Goal: Check status: Check status

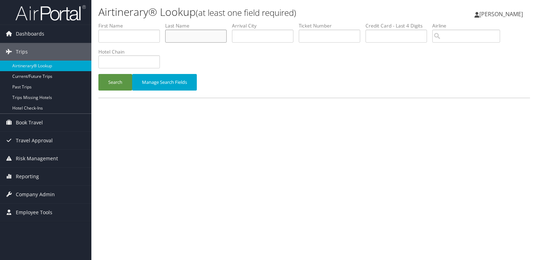
click at [193, 35] on input "text" at bounding box center [196, 36] width 62 height 13
type input "NEYHART"
click at [98, 74] on button "Search" at bounding box center [115, 82] width 34 height 17
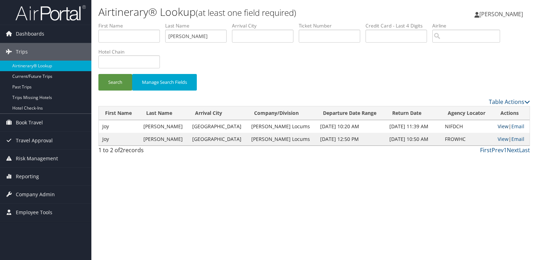
click at [498, 126] on link "View" at bounding box center [503, 126] width 11 height 7
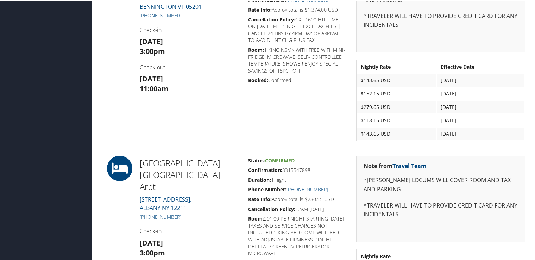
scroll to position [914, 0]
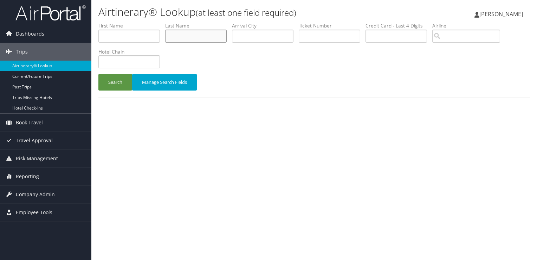
click at [215, 38] on input "text" at bounding box center [196, 36] width 62 height 13
type input "vaughan"
click at [98, 74] on button "Search" at bounding box center [115, 82] width 34 height 17
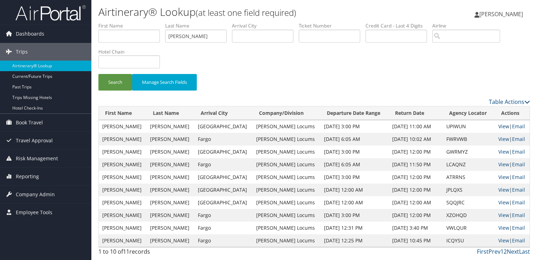
click at [499, 125] on link "View" at bounding box center [504, 126] width 11 height 7
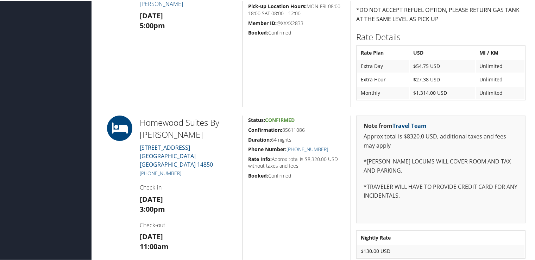
scroll to position [352, 0]
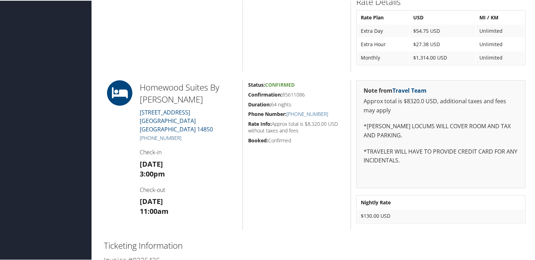
click at [169, 134] on link "[PHONE_NUMBER]" at bounding box center [161, 137] width 42 height 7
click at [166, 134] on link "[PHONE_NUMBER]" at bounding box center [161, 137] width 42 height 7
